Goal: Navigation & Orientation: Find specific page/section

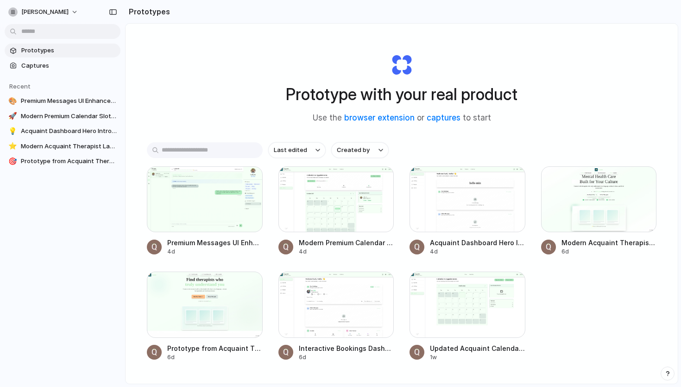
click at [377, 92] on h1 "Prototype with your real product" at bounding box center [402, 94] width 232 height 25
click at [403, 95] on h1 "Prototype with your real product" at bounding box center [402, 94] width 232 height 25
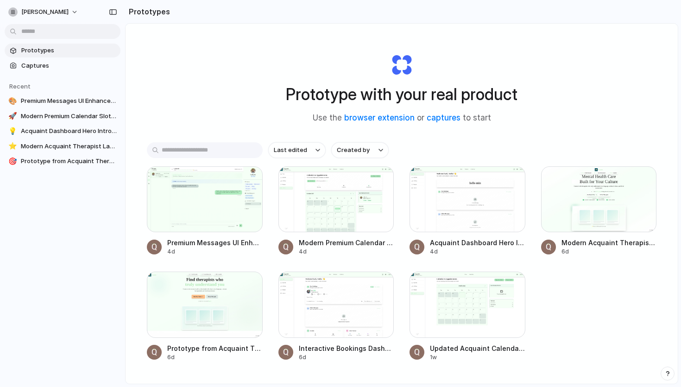
click at [397, 65] on div "Prototype with your real product Use the browser extension or captures to start" at bounding box center [401, 85] width 371 height 100
click at [70, 63] on span "Captures" at bounding box center [68, 65] width 95 height 9
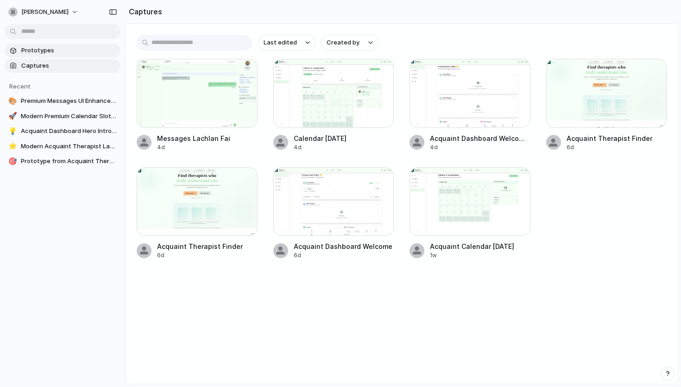
click at [85, 45] on link "Prototypes" at bounding box center [63, 51] width 116 height 14
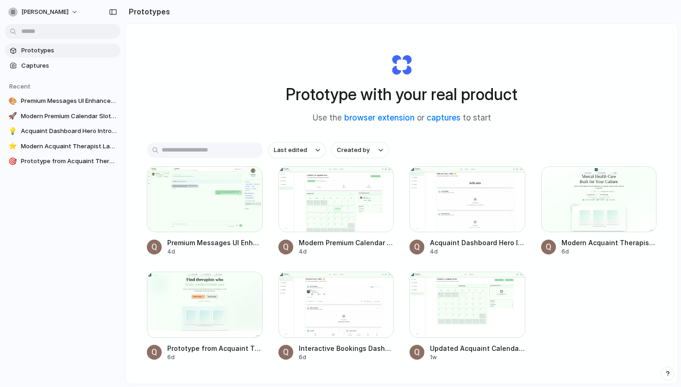
click at [296, 70] on div "Prototype with your real product Use the browser extension or captures to start" at bounding box center [401, 85] width 371 height 100
